Goal: Navigation & Orientation: Go to known website

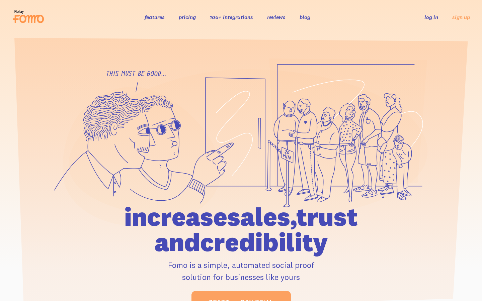
scroll to position [3334, 0]
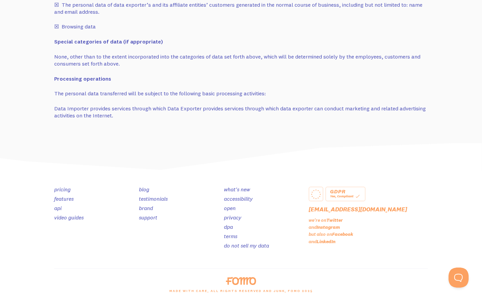
scroll to position [19, 13]
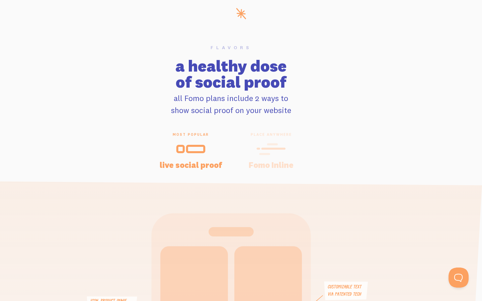
scroll to position [0, 10]
